Goal: Navigation & Orientation: Understand site structure

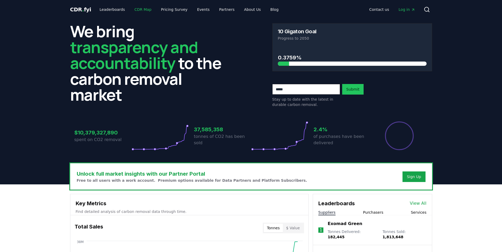
click at [135, 10] on link "CDR Map" at bounding box center [142, 10] width 25 height 10
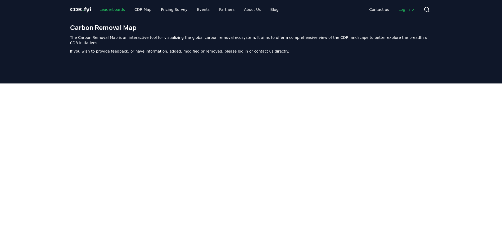
click at [116, 11] on link "Leaderboards" at bounding box center [112, 10] width 34 height 10
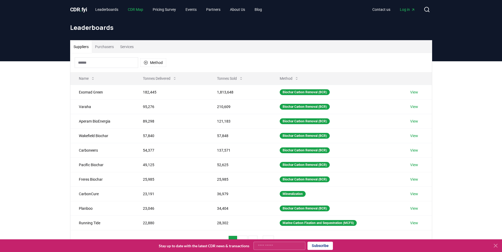
click at [141, 8] on link "CDR Map" at bounding box center [136, 10] width 24 height 10
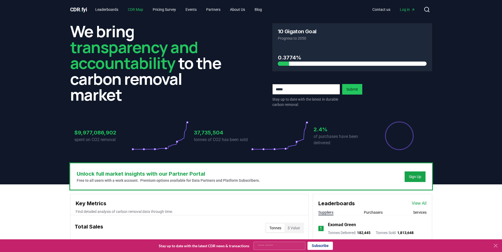
click at [134, 11] on link "CDR Map" at bounding box center [136, 10] width 24 height 10
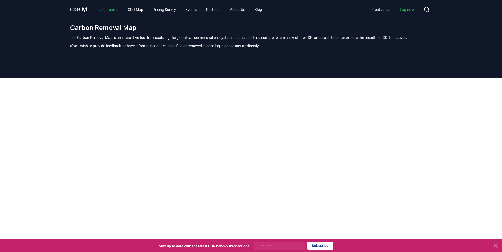
click at [105, 11] on link "Leaderboards" at bounding box center [106, 10] width 31 height 10
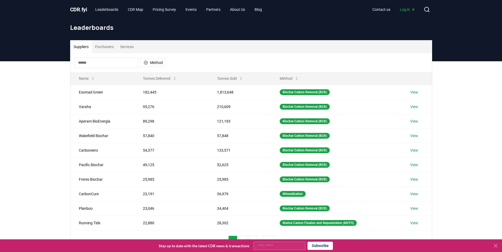
click at [81, 7] on span "." at bounding box center [81, 9] width 2 height 6
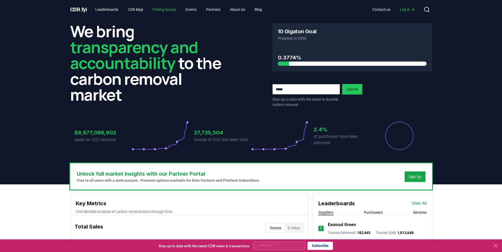
click at [164, 11] on link "Pricing Survey" at bounding box center [164, 10] width 32 height 10
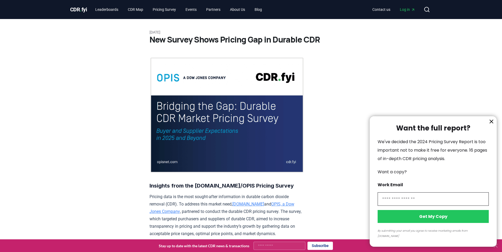
click at [492, 125] on icon "information" at bounding box center [491, 121] width 6 height 6
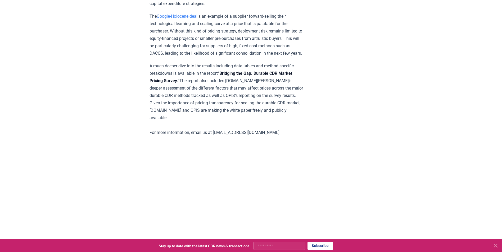
scroll to position [877, 0]
